Goal: Transaction & Acquisition: Purchase product/service

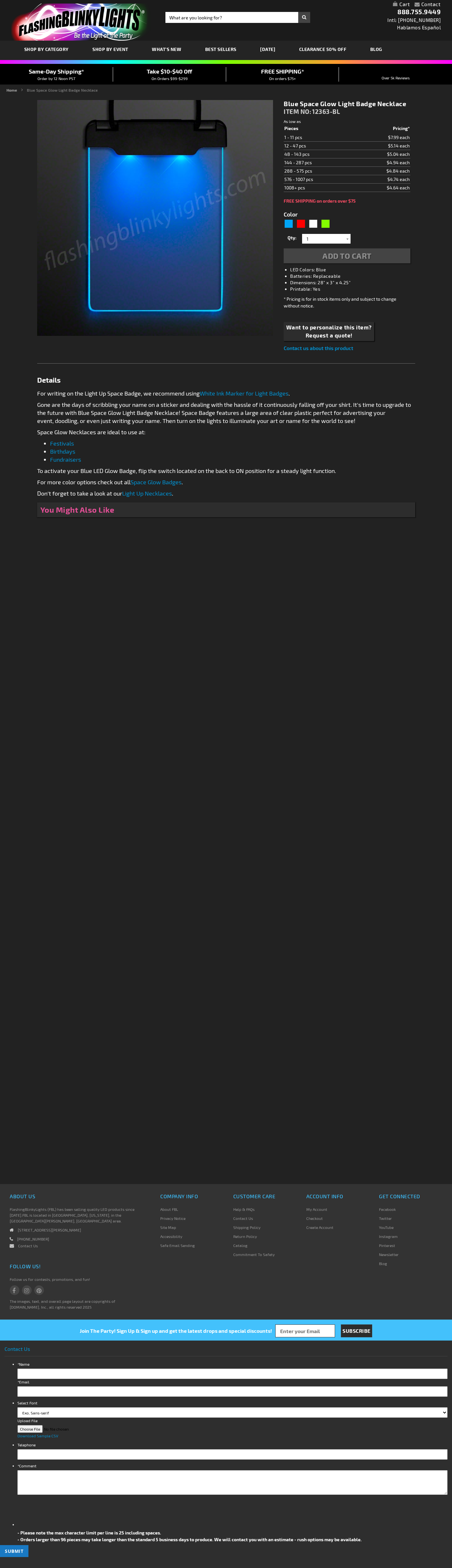
type input "5629"
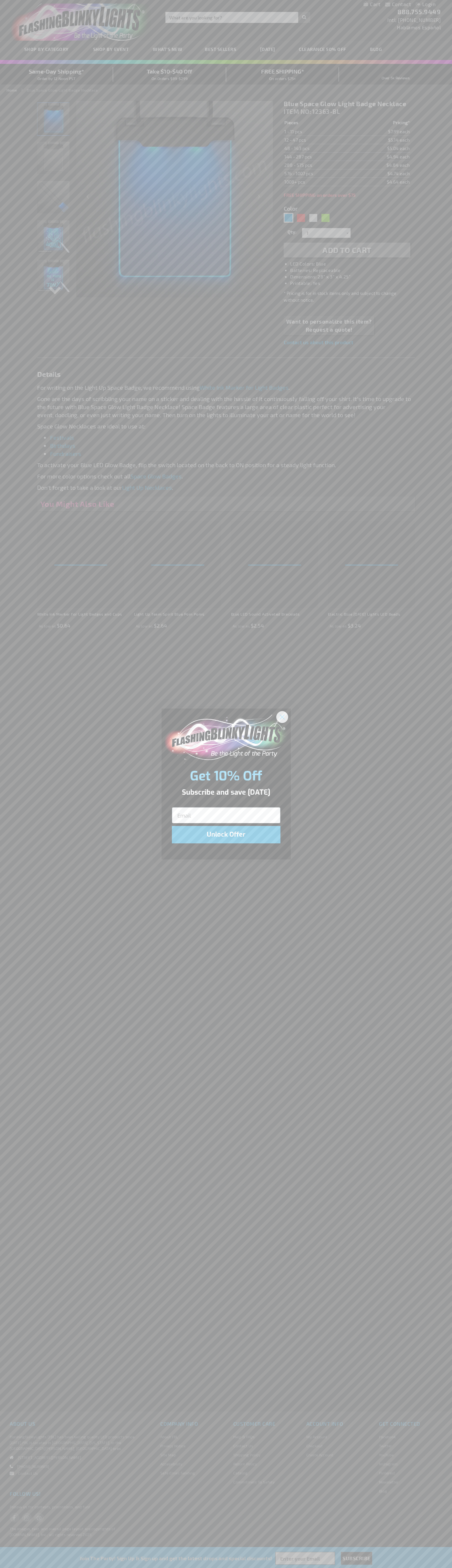
click at [282, 716] on icon "Close dialog" at bounding box center [281, 716] width 4 height 4
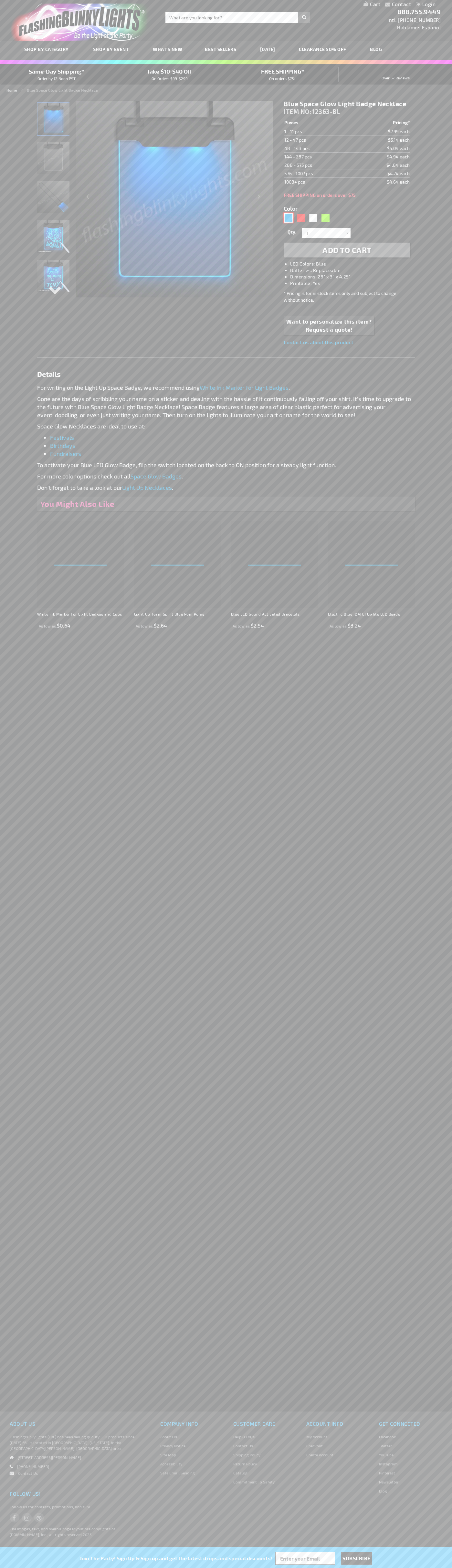
click at [288, 218] on div "Blue" at bounding box center [288, 218] width 10 height 10
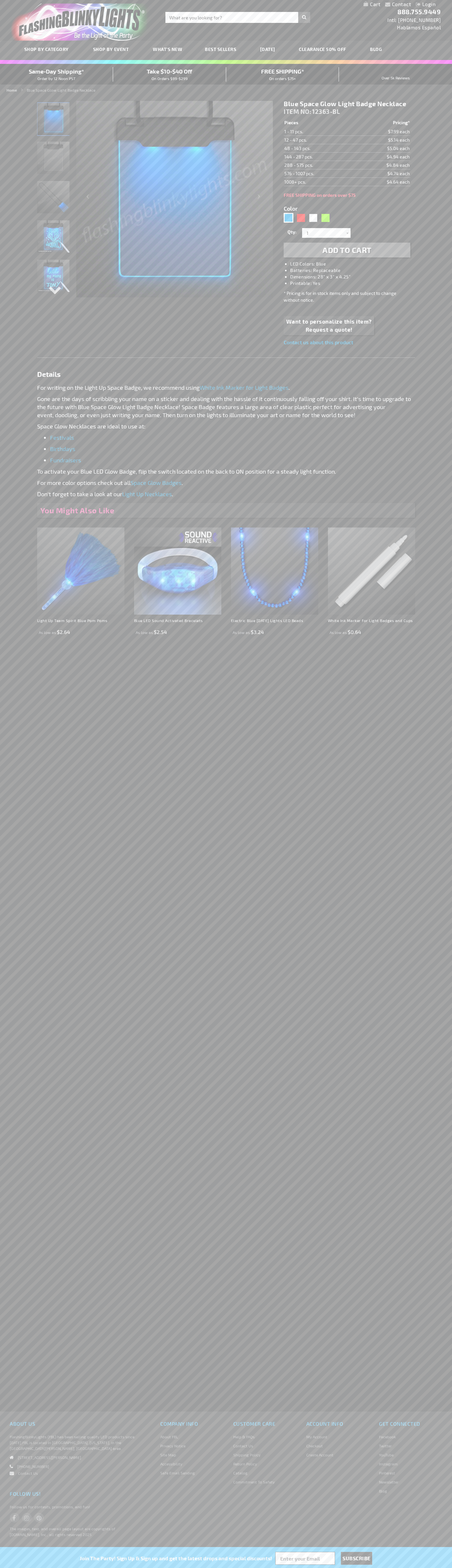
click at [347, 250] on span "Add to Cart" at bounding box center [347, 250] width 49 height 9
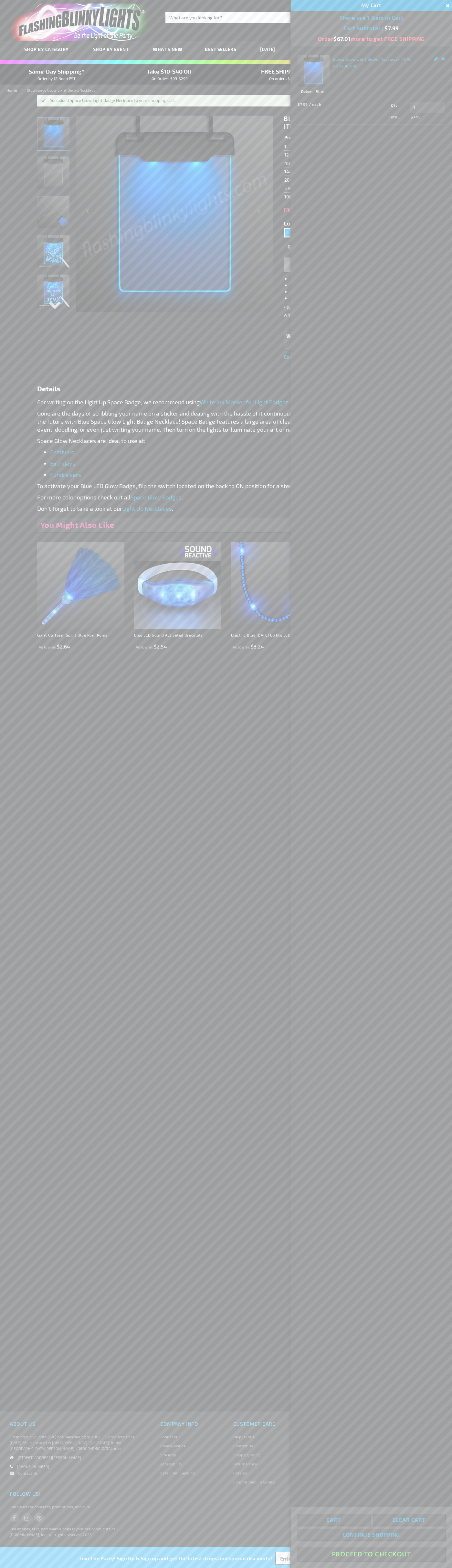
click at [371, 1554] on button "Proceed To Checkout" at bounding box center [371, 1554] width 148 height 15
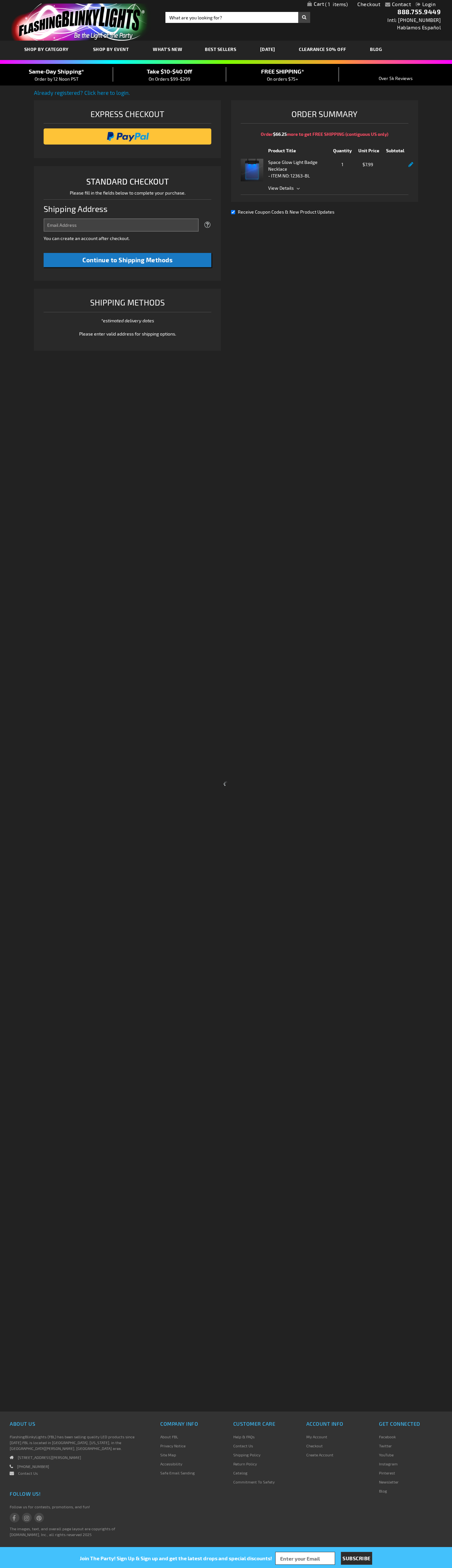
select select "US"
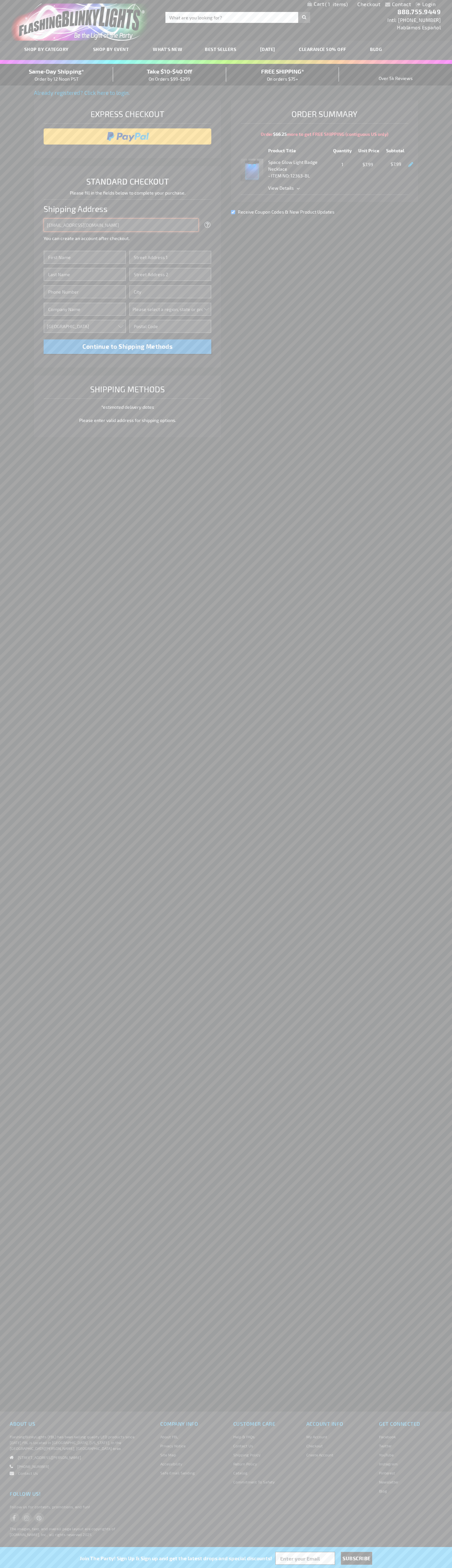
type input "johnsmith005@storebotmail.joonix.net"
type input "John"
type input "2590 Pearl Street"
type input "First floor"
type input "boulder"
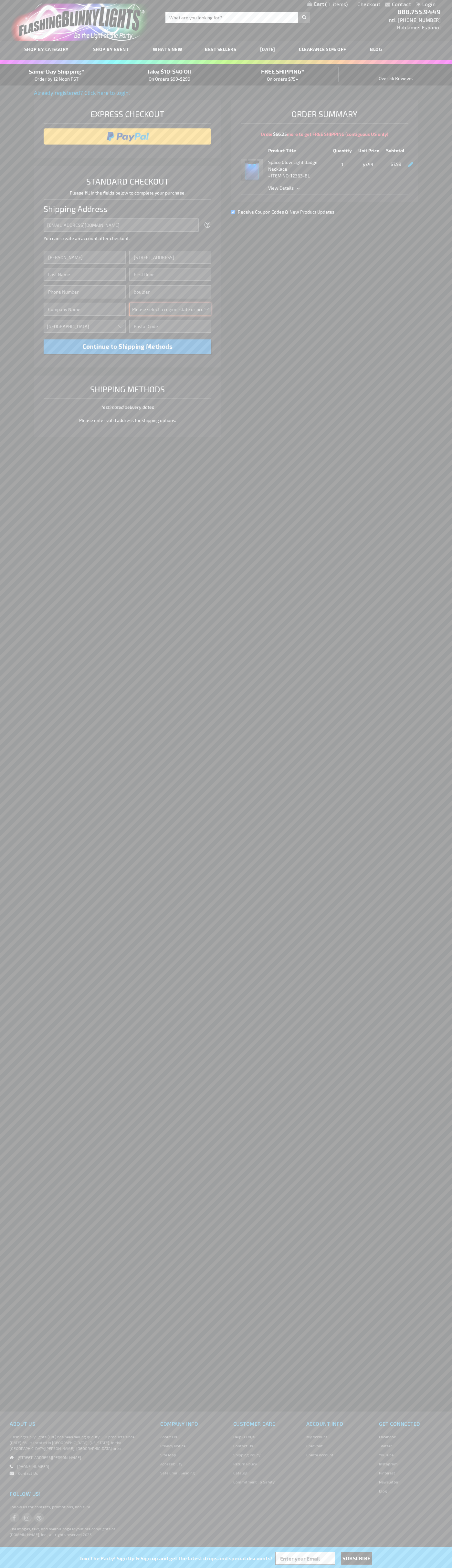
select select "13"
type input "80302"
type input "Smith"
type input "6502530000"
type input "John Smith"
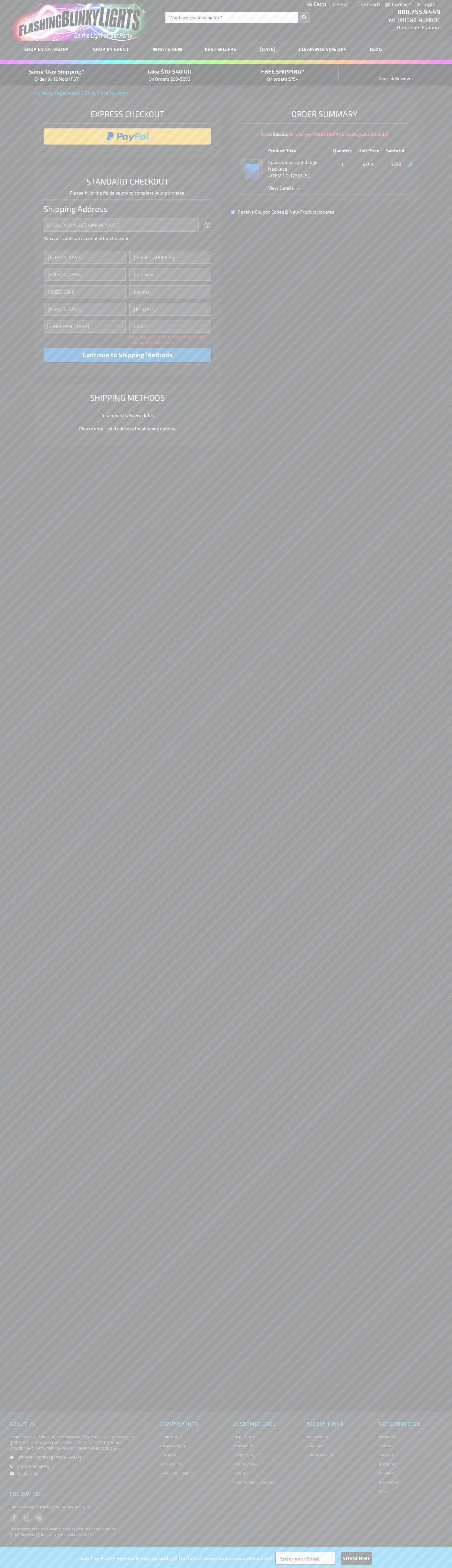
click at [57, 75] on div "Same-Day Shipping* Order by 12 Noon PST" at bounding box center [57, 74] width 113 height 15
click at [127, 136] on input "image" at bounding box center [127, 136] width 161 height 13
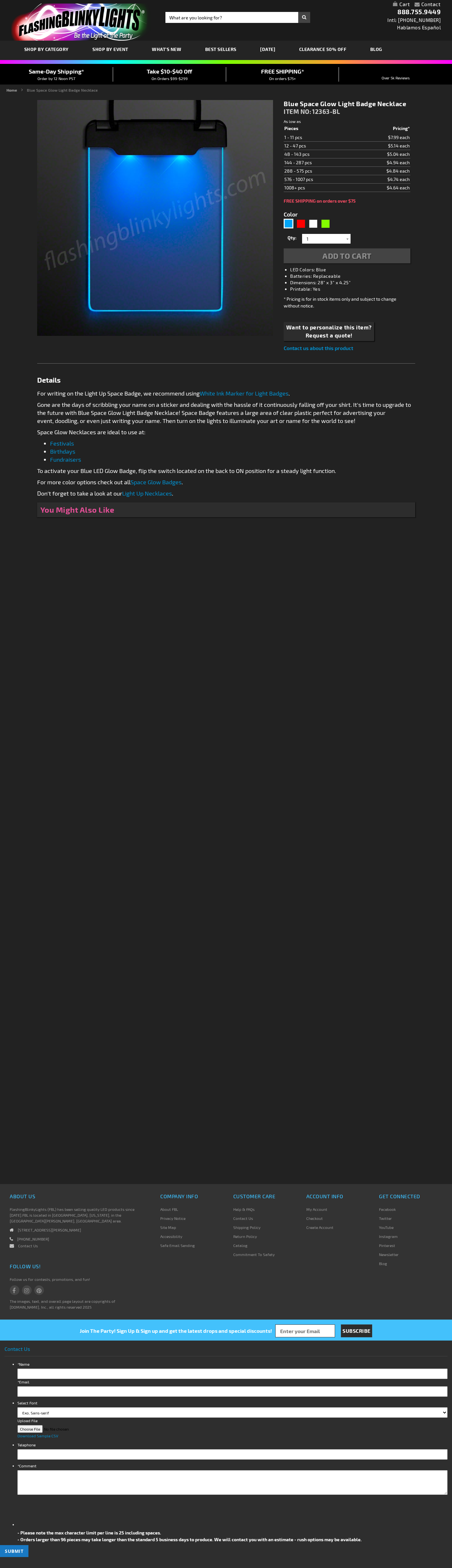
type input "5629"
